Goal: Task Accomplishment & Management: Manage account settings

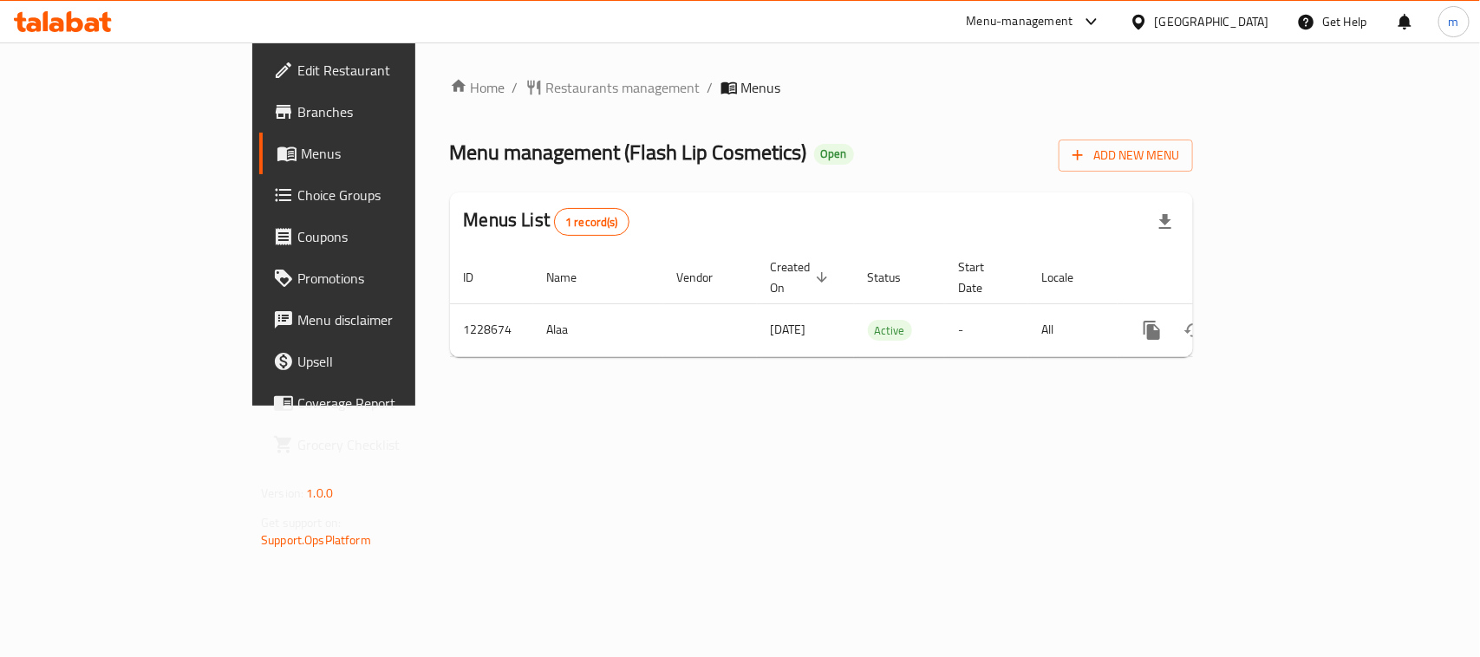
click at [1148, 20] on icon at bounding box center [1139, 22] width 18 height 18
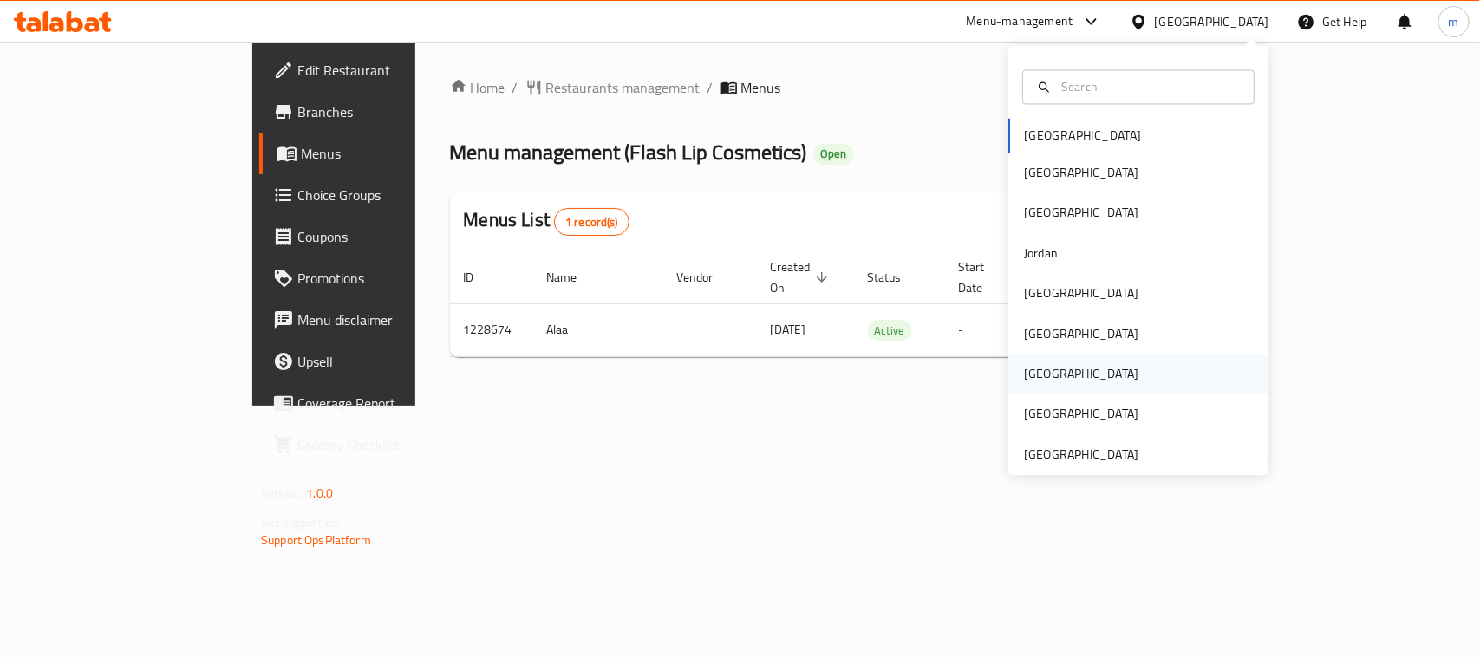
click at [1047, 366] on div "[GEOGRAPHIC_DATA]" at bounding box center [1081, 375] width 142 height 40
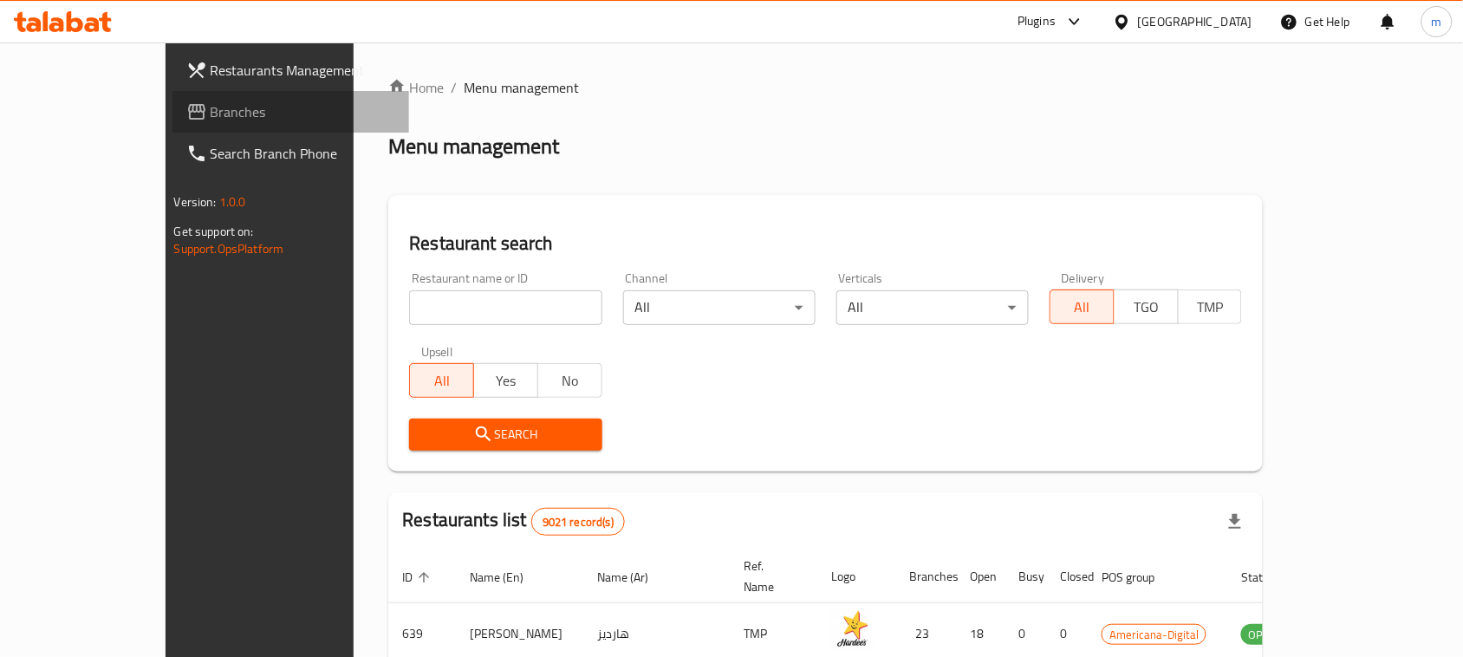
click at [211, 102] on span "Branches" at bounding box center [304, 111] width 186 height 21
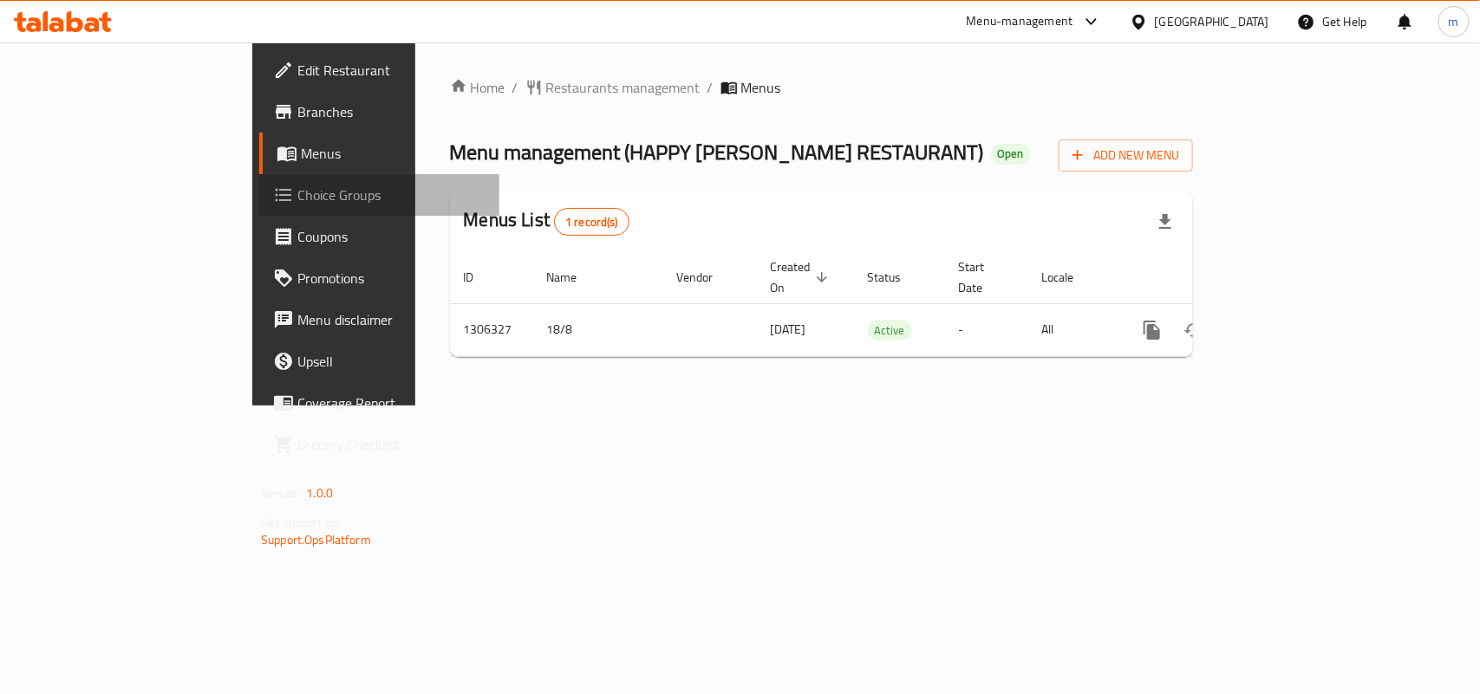
click at [297, 192] on span "Choice Groups" at bounding box center [391, 195] width 188 height 21
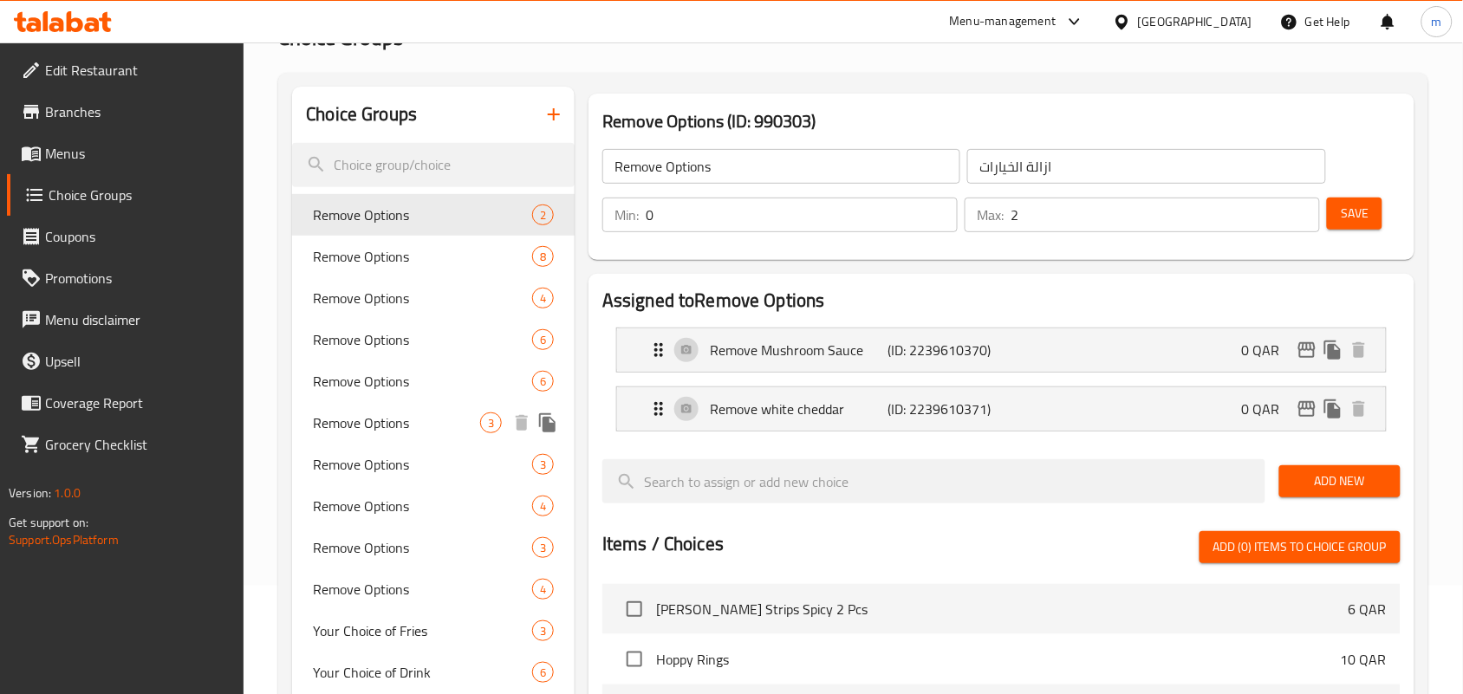
scroll to position [217, 0]
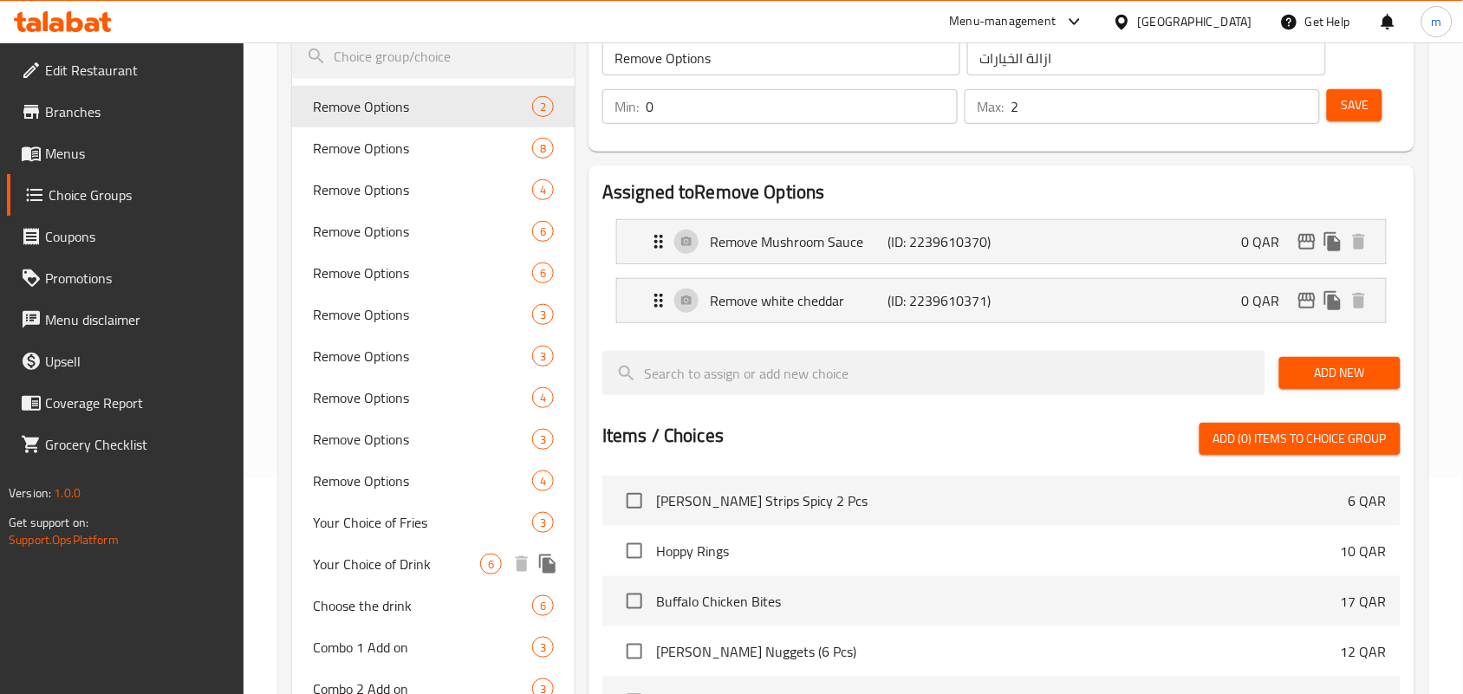
click at [443, 557] on span "Your Choice of Drink" at bounding box center [396, 564] width 167 height 21
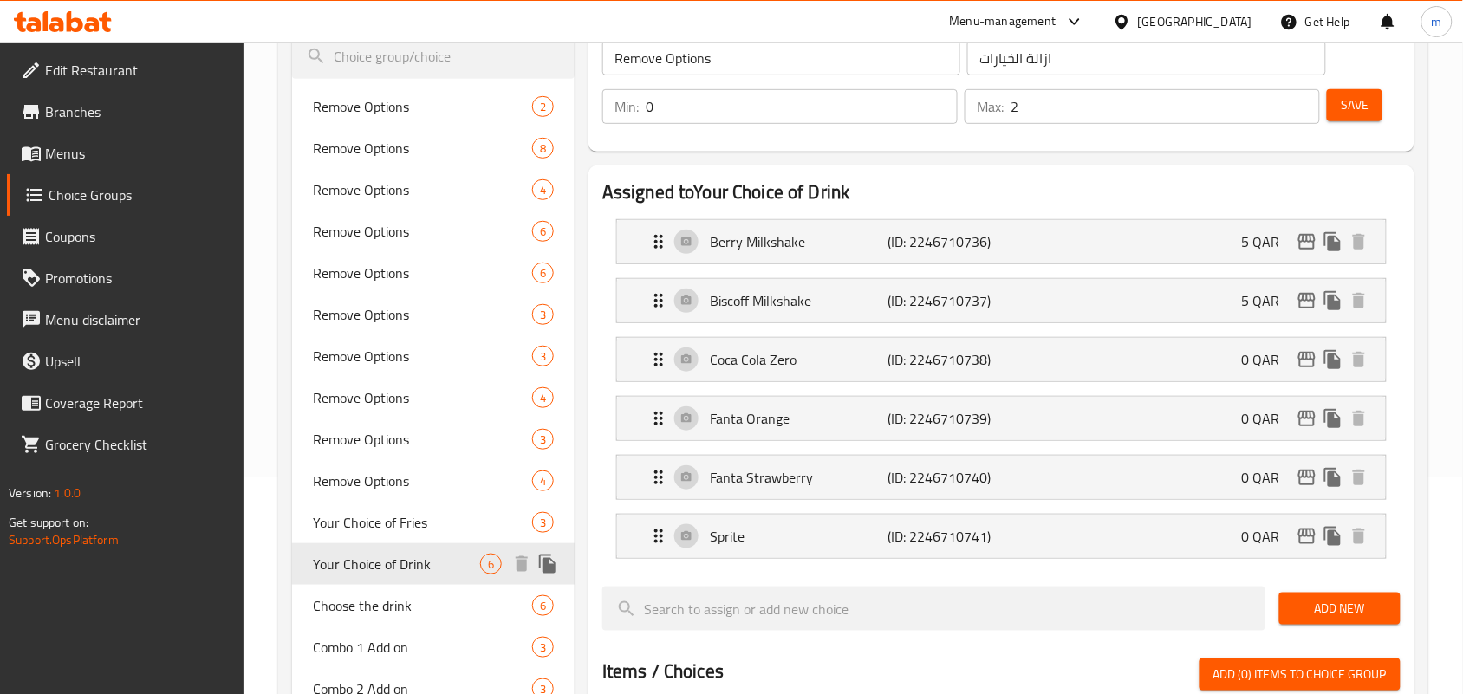
type input "Your Choice of Drink"
type input "اختيارك من مشروب"
type input "1"
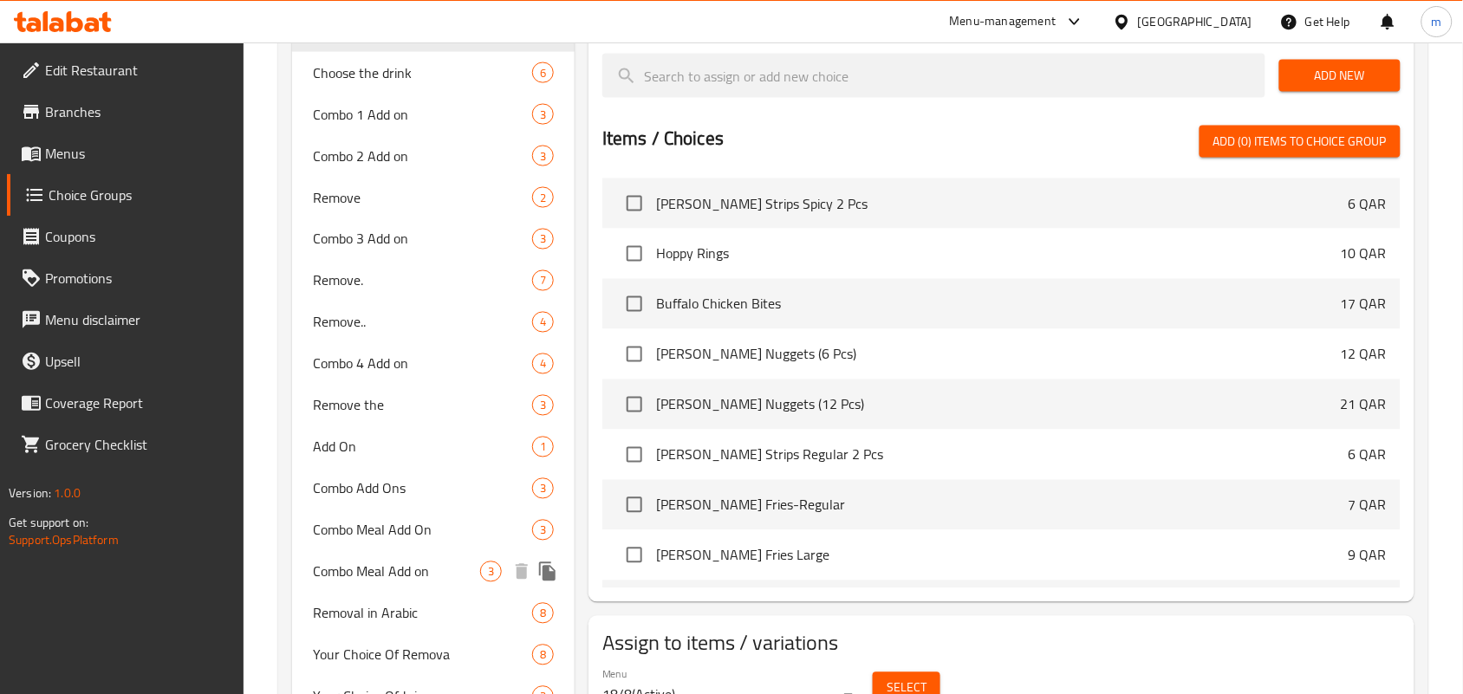
scroll to position [759, 0]
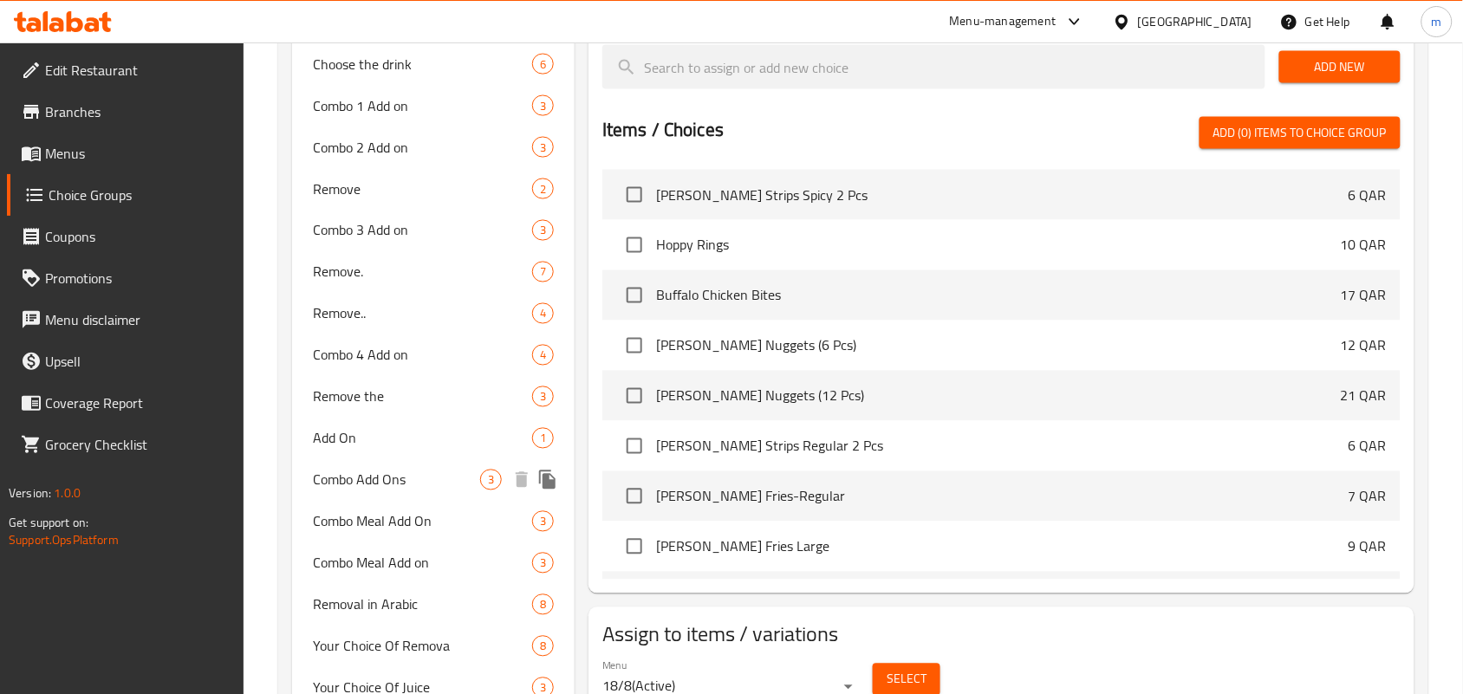
click at [422, 482] on span "Combo Add Ons" at bounding box center [396, 480] width 167 height 21
type input "Combo Add Ons"
type input "إضافات كومبو"
type input "0"
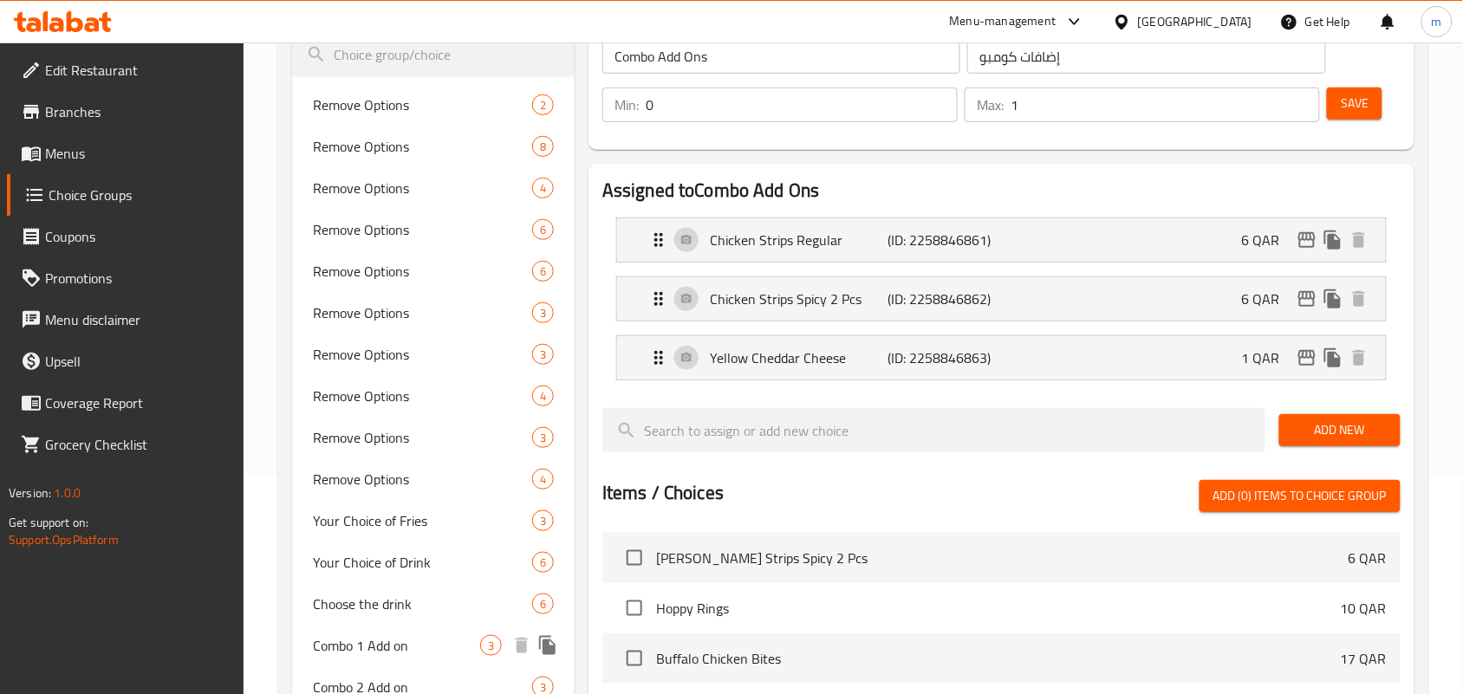
scroll to position [217, 0]
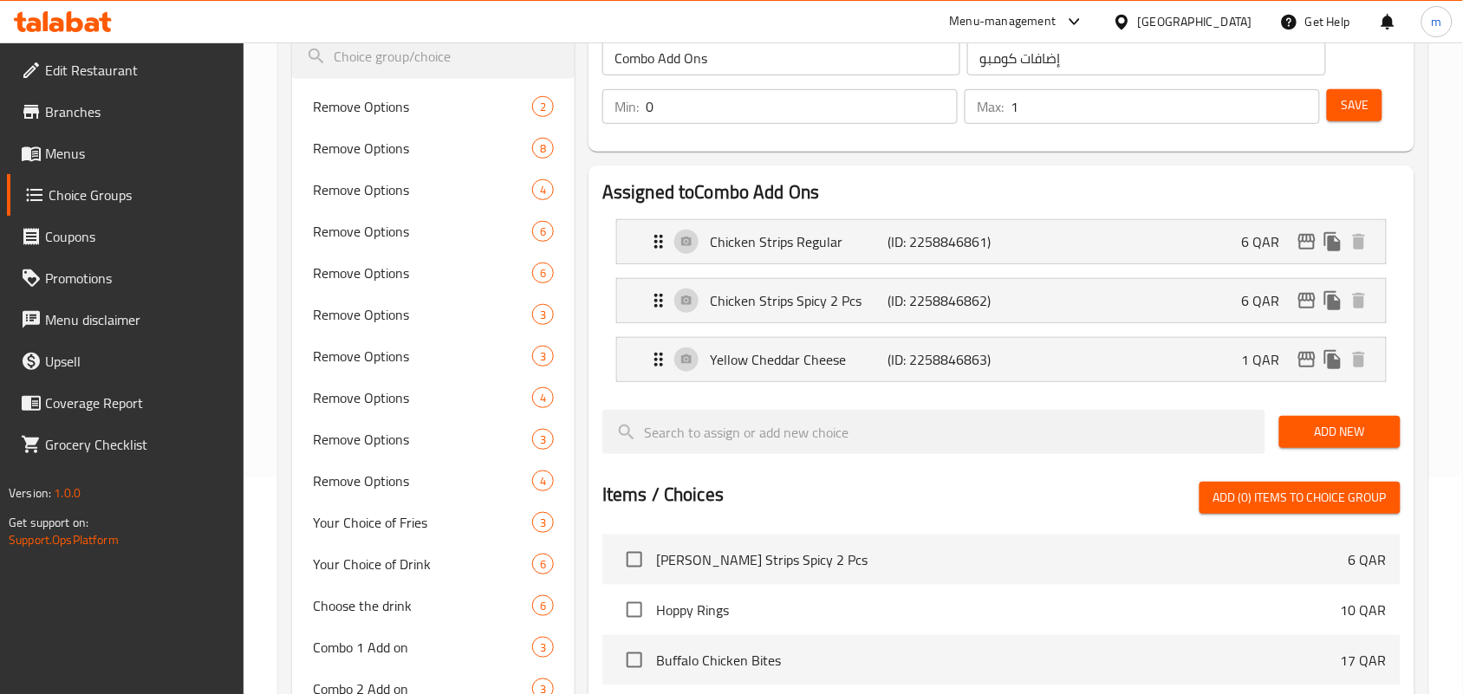
click at [681, 100] on input "0" at bounding box center [802, 106] width 312 height 35
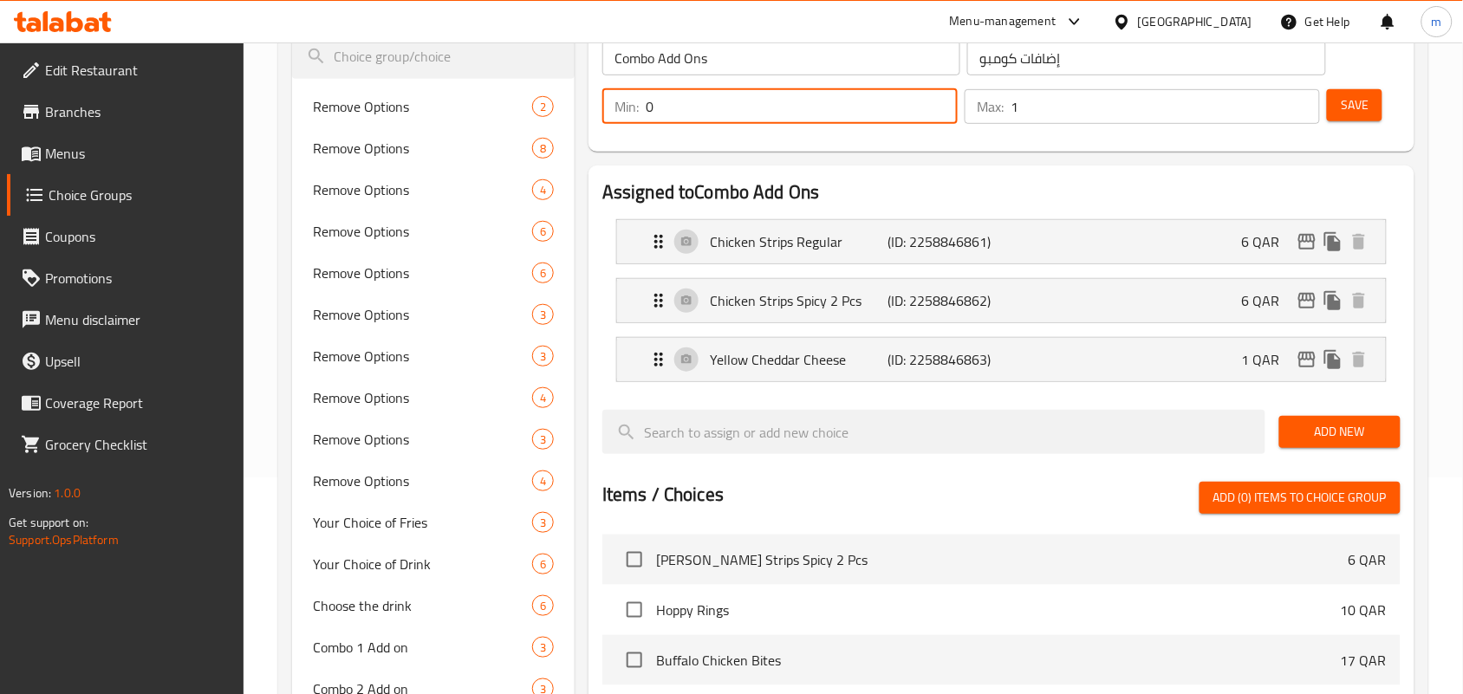
click at [894, 162] on div "Assigned to Combo Add Ons Chicken Strips Regular (ID: 2258846861) 6 QAR Name (E…" at bounding box center [1002, 562] width 840 height 807
